Goal: Navigation & Orientation: Understand site structure

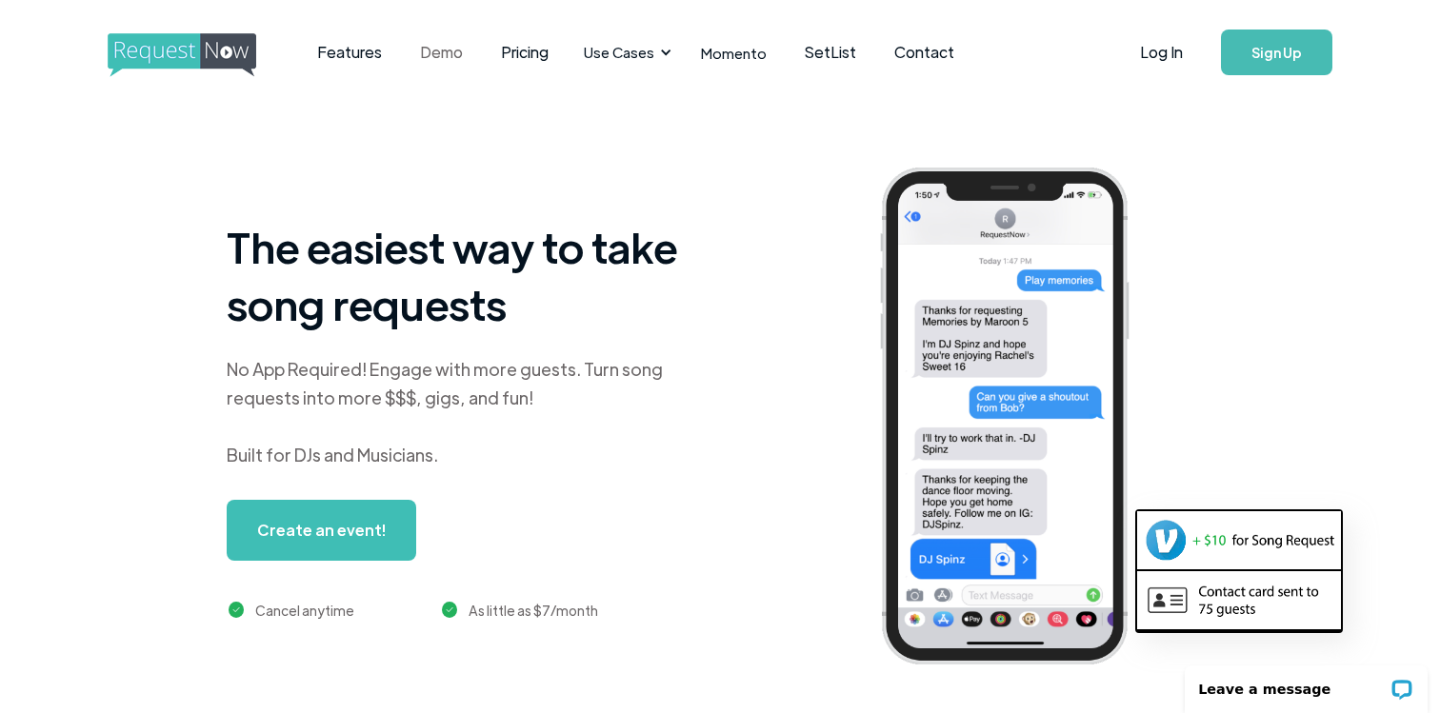
click at [461, 55] on link "Demo" at bounding box center [441, 52] width 81 height 59
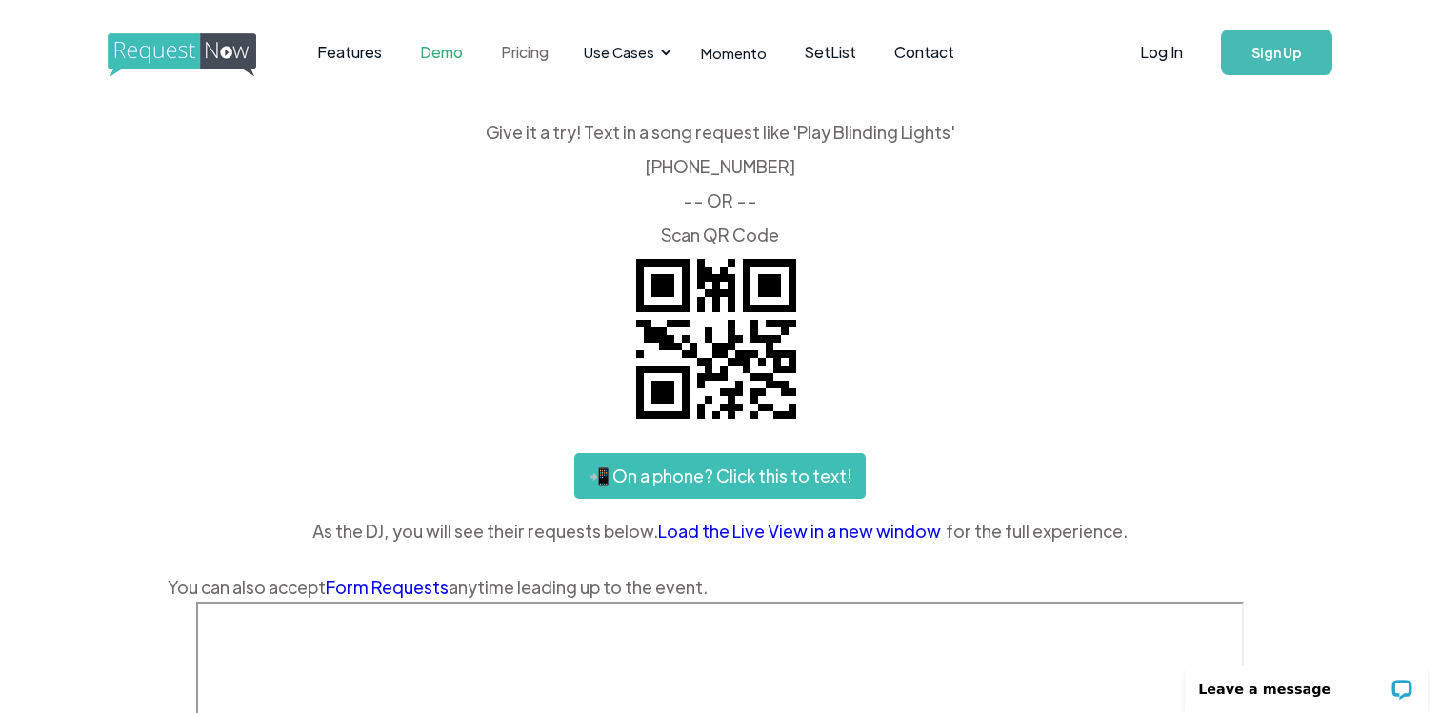
click at [556, 69] on link "Pricing" at bounding box center [525, 52] width 86 height 59
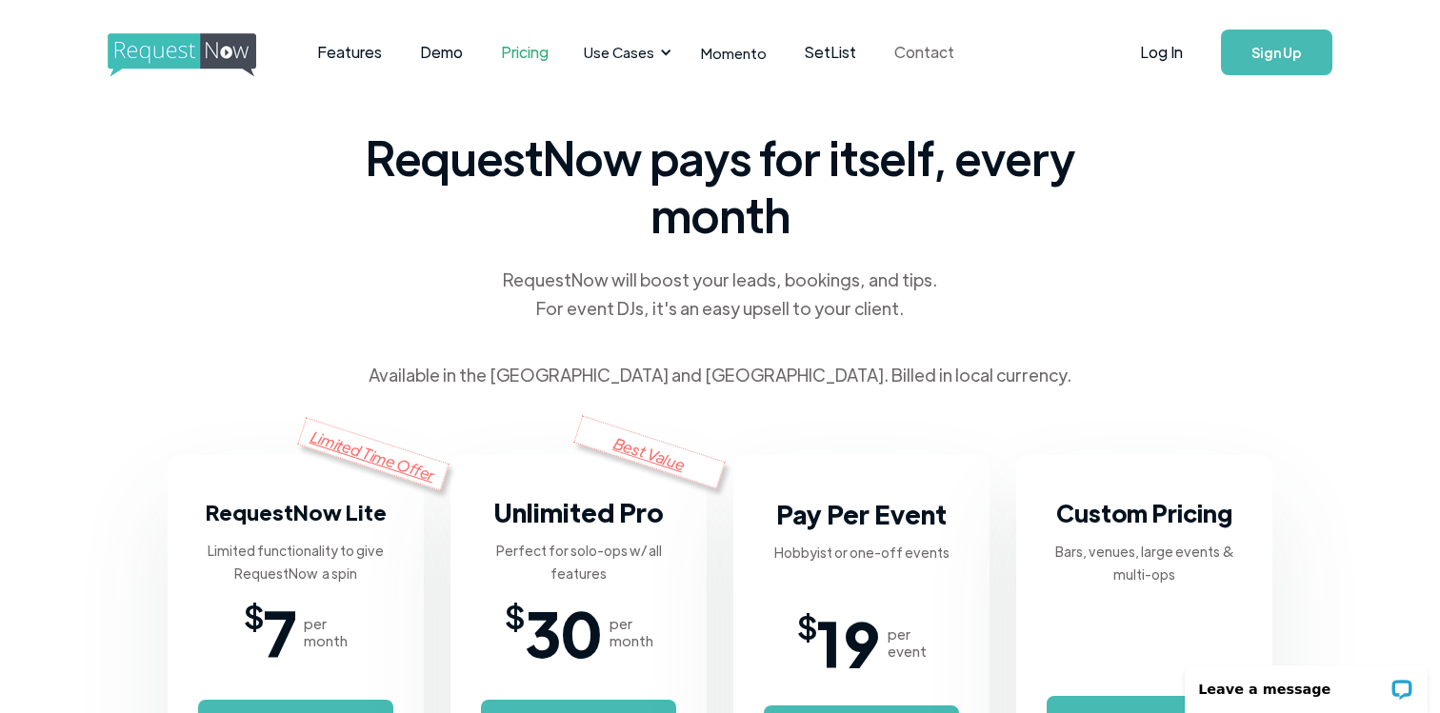
click at [903, 50] on link "Contact" at bounding box center [924, 52] width 98 height 59
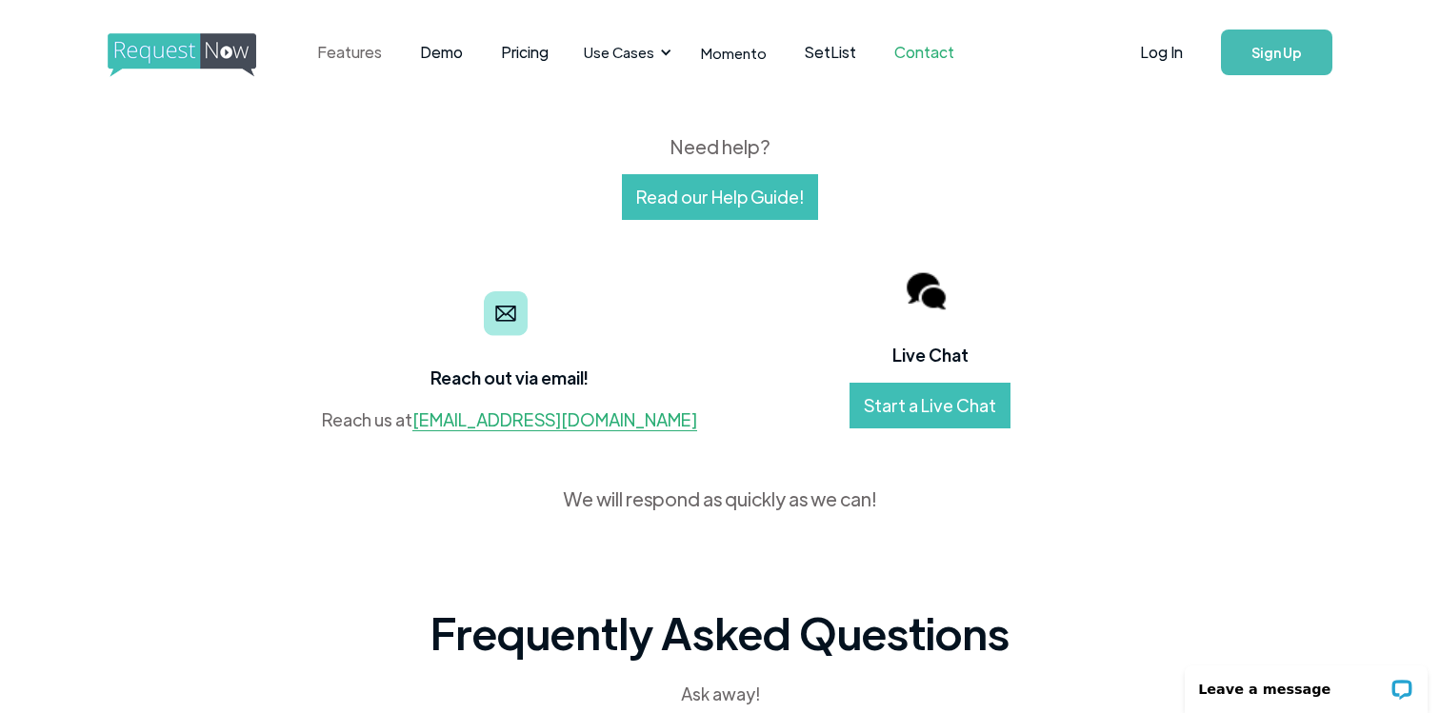
click at [320, 61] on link "Features" at bounding box center [349, 52] width 103 height 59
